Goal: Communication & Community: Participate in discussion

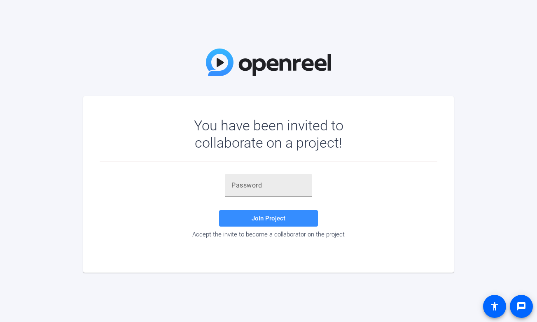
click at [265, 188] on input "text" at bounding box center [268, 186] width 74 height 10
paste input "07AHMd"
type input "07AHMd"
click at [261, 219] on span "Join Project" at bounding box center [269, 218] width 34 height 7
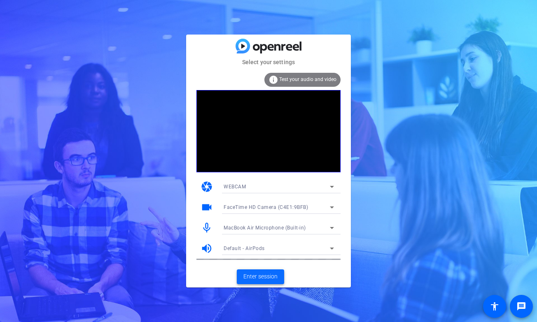
click at [250, 275] on span "Enter session" at bounding box center [260, 277] width 34 height 9
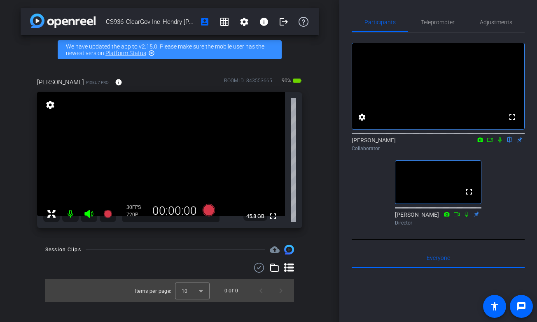
click at [498, 143] on icon at bounding box center [499, 140] width 7 height 6
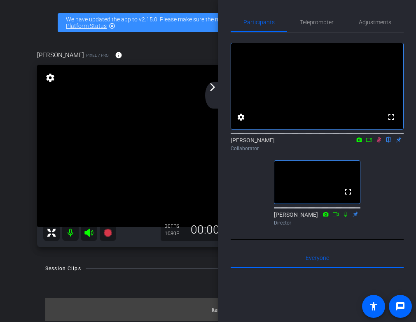
click at [379, 143] on icon at bounding box center [378, 140] width 7 height 6
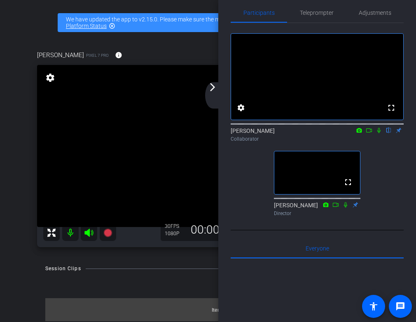
scroll to position [12, 0]
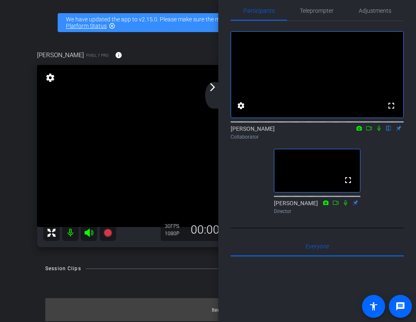
click at [379, 131] on icon at bounding box center [378, 129] width 7 height 6
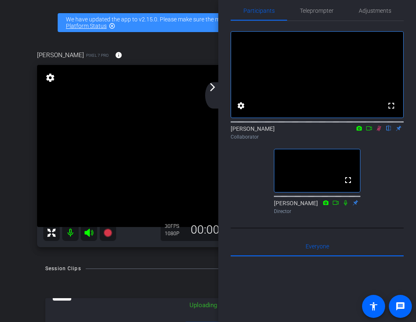
click at [378, 131] on icon at bounding box center [378, 129] width 7 height 6
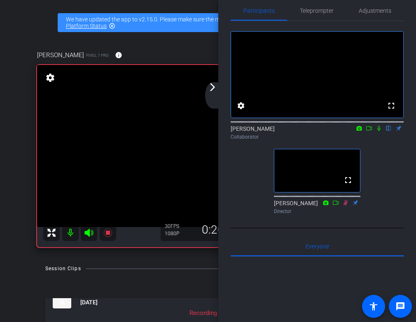
click at [378, 131] on icon at bounding box center [378, 129] width 7 height 6
click at [378, 131] on icon at bounding box center [378, 128] width 3 height 5
click at [378, 131] on icon at bounding box center [378, 129] width 7 height 6
click at [377, 131] on icon at bounding box center [378, 129] width 7 height 6
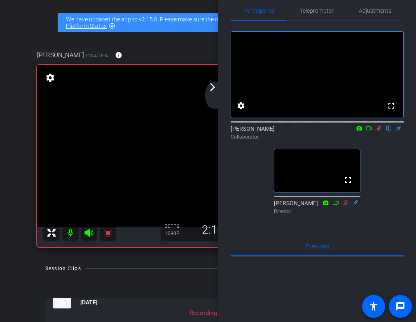
click at [378, 131] on icon at bounding box center [379, 128] width 5 height 5
click at [379, 131] on icon at bounding box center [378, 129] width 7 height 6
click at [383, 141] on div "Collaborator" at bounding box center [317, 136] width 173 height 7
click at [376, 131] on icon at bounding box center [378, 129] width 7 height 6
click at [379, 131] on icon at bounding box center [378, 128] width 3 height 5
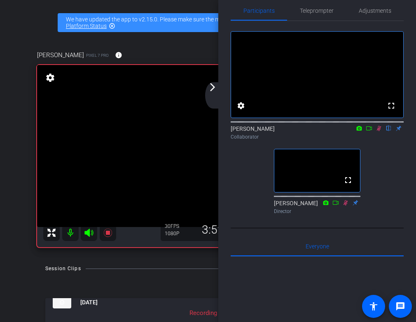
click at [378, 131] on icon at bounding box center [379, 128] width 5 height 5
click at [377, 131] on icon at bounding box center [378, 129] width 7 height 6
click at [380, 131] on icon at bounding box center [378, 129] width 7 height 6
click at [377, 131] on icon at bounding box center [379, 128] width 5 height 5
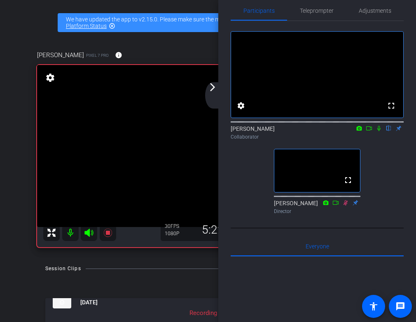
click at [377, 131] on icon at bounding box center [378, 129] width 7 height 6
click at [377, 141] on div "[PERSON_NAME] flip Collaborator" at bounding box center [317, 133] width 173 height 16
click at [377, 131] on icon at bounding box center [378, 129] width 7 height 6
click at [377, 131] on icon at bounding box center [378, 128] width 3 height 5
click at [379, 131] on icon at bounding box center [378, 129] width 7 height 6
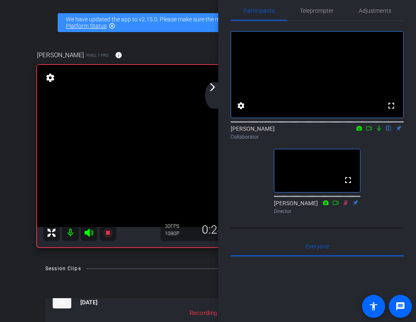
click at [379, 131] on icon at bounding box center [378, 128] width 3 height 5
click at [379, 131] on icon at bounding box center [379, 128] width 5 height 5
click at [378, 131] on icon at bounding box center [378, 128] width 3 height 5
click at [379, 131] on icon at bounding box center [378, 129] width 7 height 6
click at [380, 131] on icon at bounding box center [378, 129] width 7 height 6
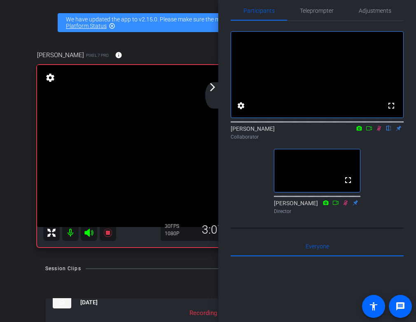
click at [380, 131] on icon at bounding box center [378, 129] width 7 height 6
click at [379, 131] on icon at bounding box center [378, 129] width 7 height 6
click at [377, 131] on icon at bounding box center [379, 128] width 5 height 5
click at [378, 131] on icon at bounding box center [378, 128] width 3 height 5
click at [379, 131] on icon at bounding box center [379, 128] width 5 height 5
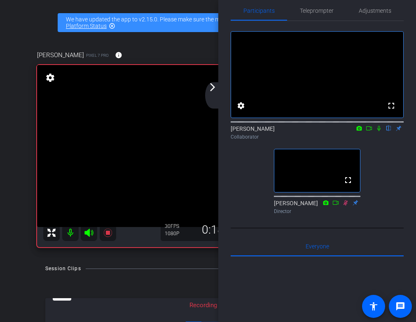
click at [377, 131] on icon at bounding box center [378, 128] width 3 height 5
click at [380, 131] on icon at bounding box center [378, 129] width 7 height 6
click at [377, 131] on icon at bounding box center [378, 129] width 7 height 6
click at [378, 131] on icon at bounding box center [378, 129] width 7 height 6
click at [377, 131] on icon at bounding box center [378, 129] width 7 height 6
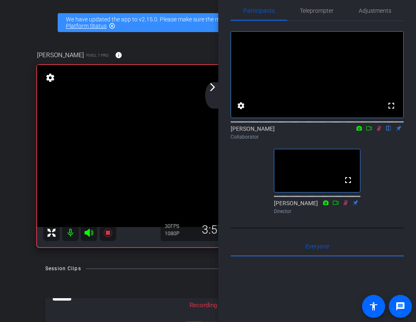
click at [380, 131] on icon at bounding box center [379, 128] width 5 height 5
click at [379, 131] on icon at bounding box center [378, 129] width 7 height 6
click at [377, 131] on icon at bounding box center [378, 129] width 7 height 6
click at [378, 131] on icon at bounding box center [378, 129] width 7 height 6
click at [377, 131] on icon at bounding box center [379, 128] width 5 height 5
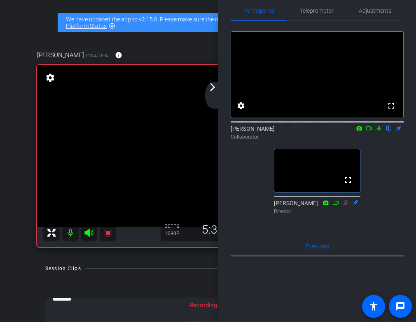
click at [377, 131] on icon at bounding box center [378, 129] width 7 height 6
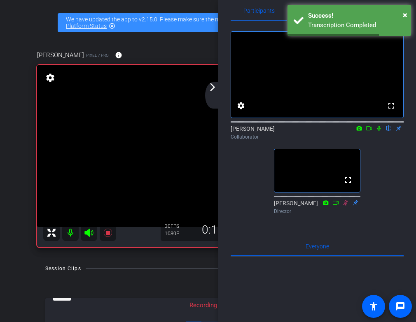
click at [378, 131] on icon at bounding box center [378, 129] width 7 height 6
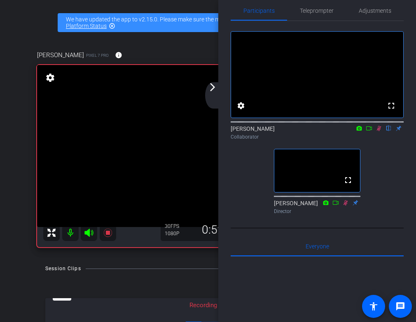
click at [384, 155] on div "fullscreen settings [PERSON_NAME] flip Collaborator fullscreen [PERSON_NAME] Di…" at bounding box center [317, 119] width 173 height 197
click at [378, 131] on icon at bounding box center [379, 128] width 5 height 5
click at [377, 131] on icon at bounding box center [378, 129] width 7 height 6
click at [377, 132] on mat-icon at bounding box center [379, 128] width 10 height 7
click at [377, 131] on icon at bounding box center [378, 129] width 7 height 6
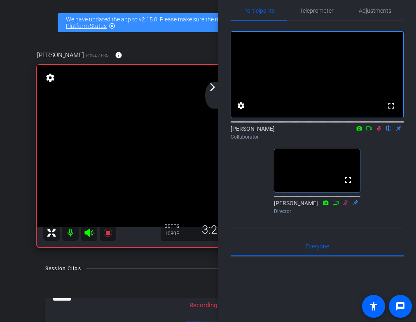
click at [379, 131] on icon at bounding box center [378, 129] width 7 height 6
click at [379, 131] on icon at bounding box center [379, 128] width 5 height 5
